Goal: Register for event/course

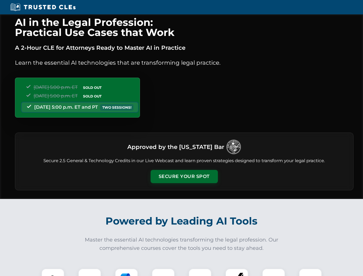
click at [184, 176] on button "Secure Your Spot" at bounding box center [183, 176] width 67 height 13
click at [53, 272] on img at bounding box center [52, 279] width 17 height 17
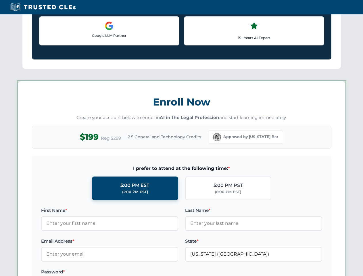
click at [126, 272] on label "Password *" at bounding box center [109, 271] width 137 height 7
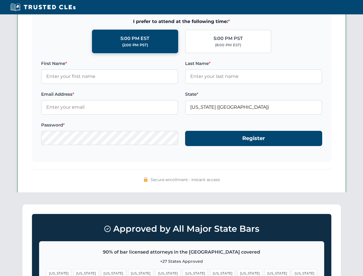
click at [264, 272] on span "[US_STATE]" at bounding box center [276, 273] width 25 height 8
